Goal: Ask a question

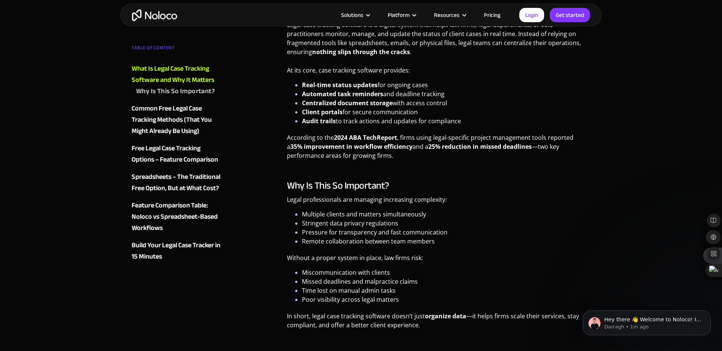
scroll to position [575, 0]
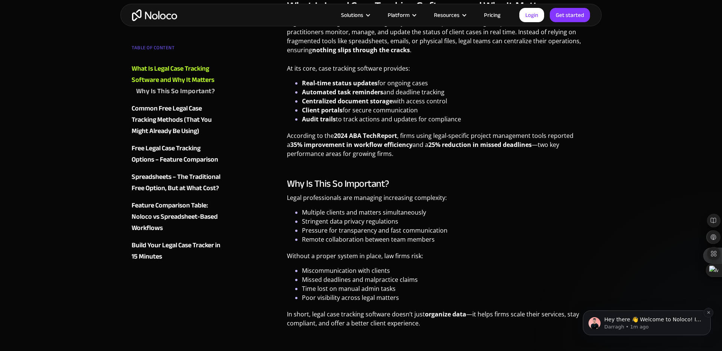
click at [684, 326] on p "Darragh • 1m ago" at bounding box center [653, 327] width 97 height 7
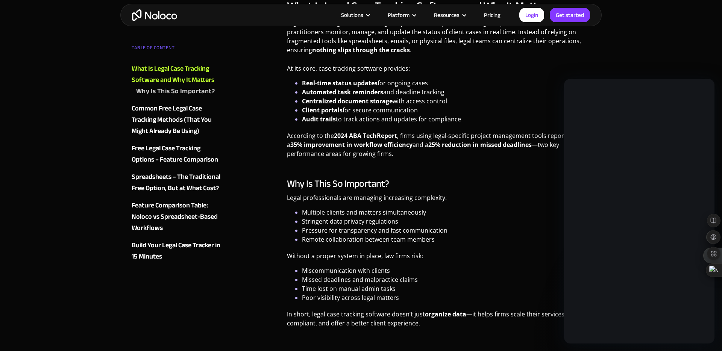
scroll to position [0, 0]
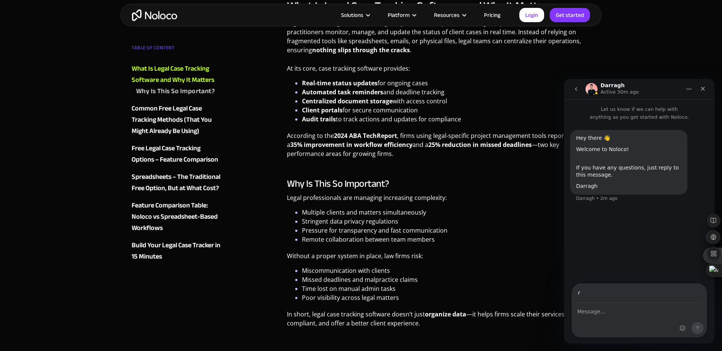
type input "[EMAIL_ADDRESS][DOMAIN_NAME]"
click at [595, 320] on div "Intercom messenger" at bounding box center [639, 321] width 135 height 34
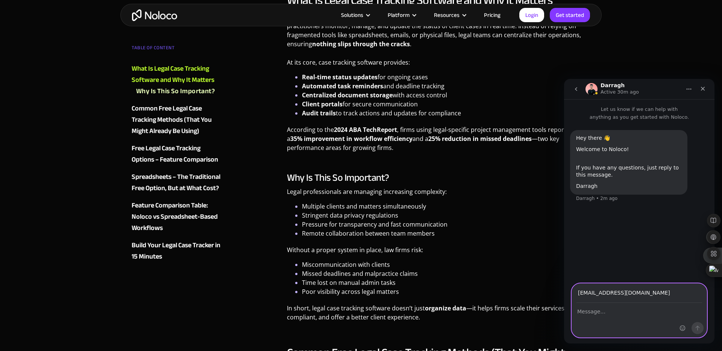
click at [585, 315] on textarea "Message…" at bounding box center [639, 310] width 135 height 13
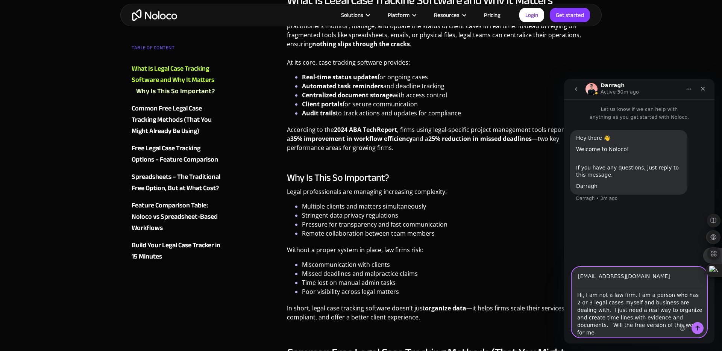
type textarea "Hi, I am not a law firm. I am a person who has 2 or 3 legal cases myself and bu…"
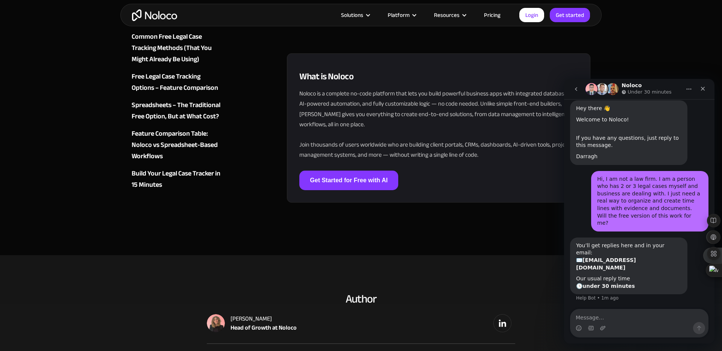
scroll to position [3137, 0]
click at [320, 185] on link "Get Started for Free with AI" at bounding box center [348, 180] width 99 height 20
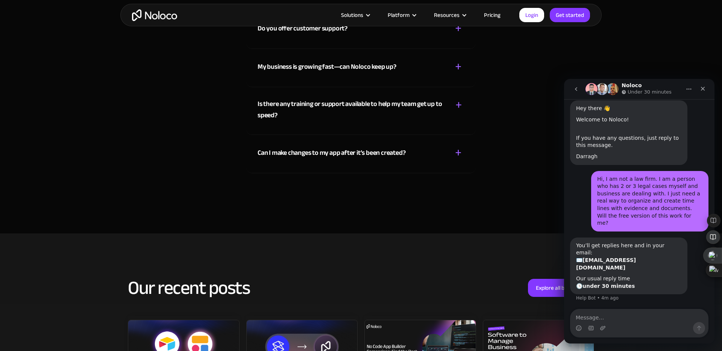
scroll to position [3817, 0]
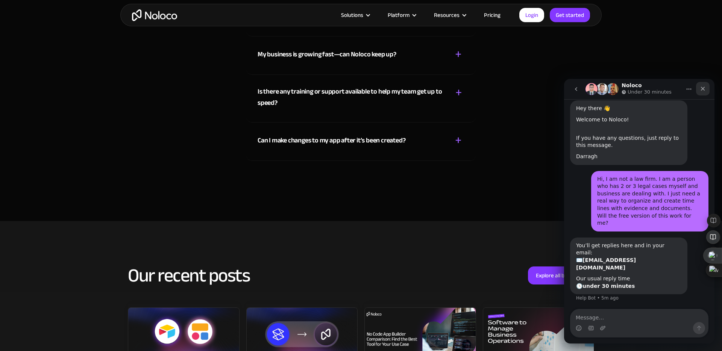
click at [706, 87] on icon "Close" at bounding box center [703, 89] width 6 height 6
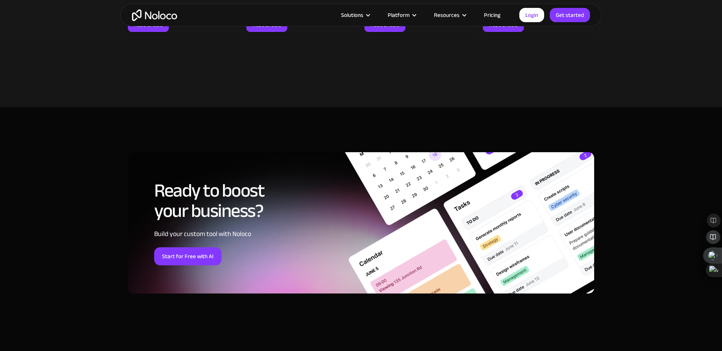
scroll to position [4245, 0]
